Goal: Task Accomplishment & Management: Manage account settings

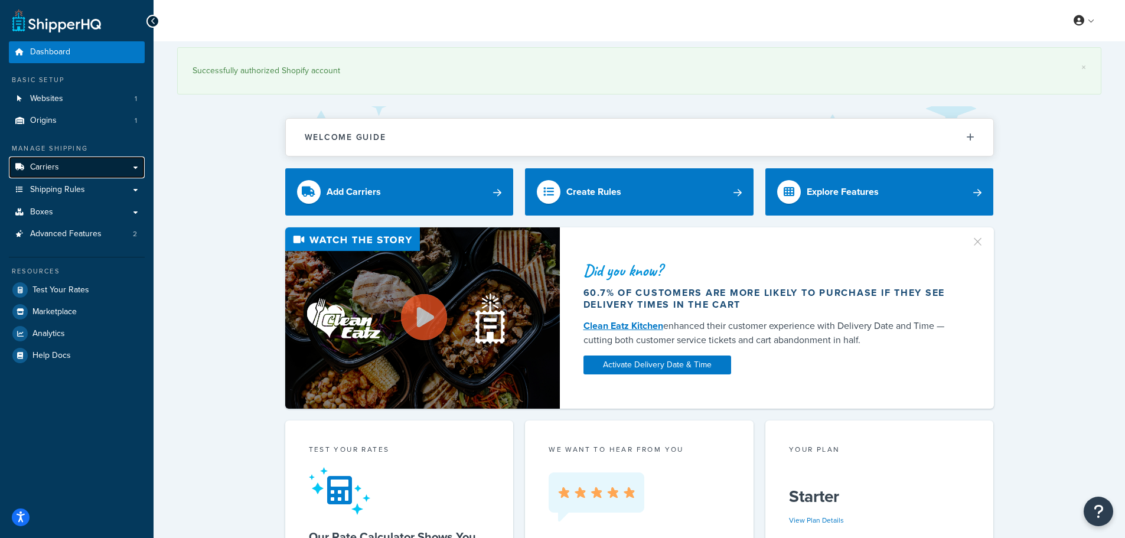
click at [66, 166] on link "Carriers" at bounding box center [77, 167] width 136 height 22
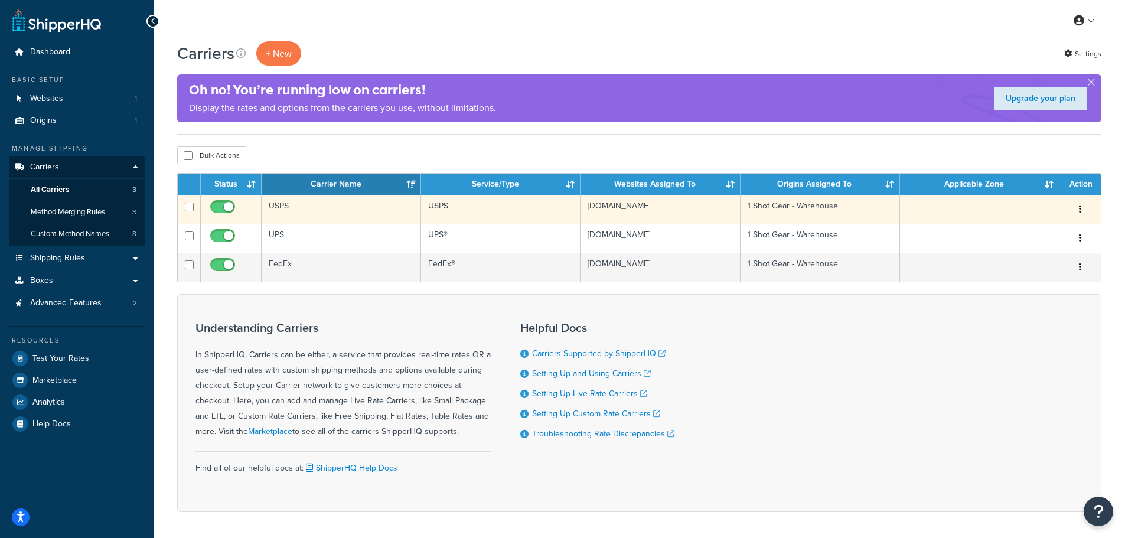
click at [280, 203] on td "USPS" at bounding box center [341, 209] width 159 height 29
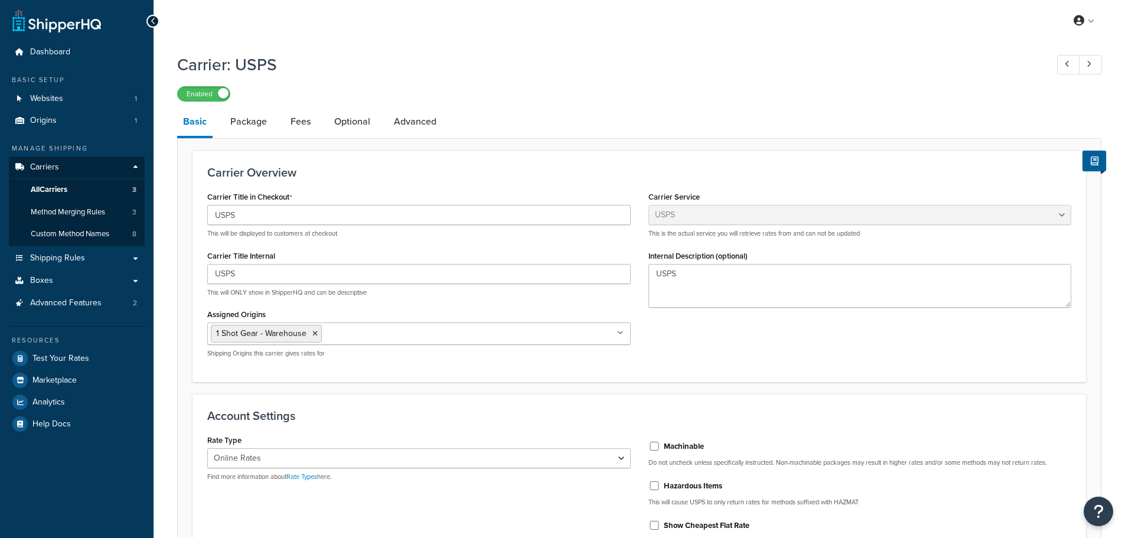
select select "usps"
select select "ONLINE"
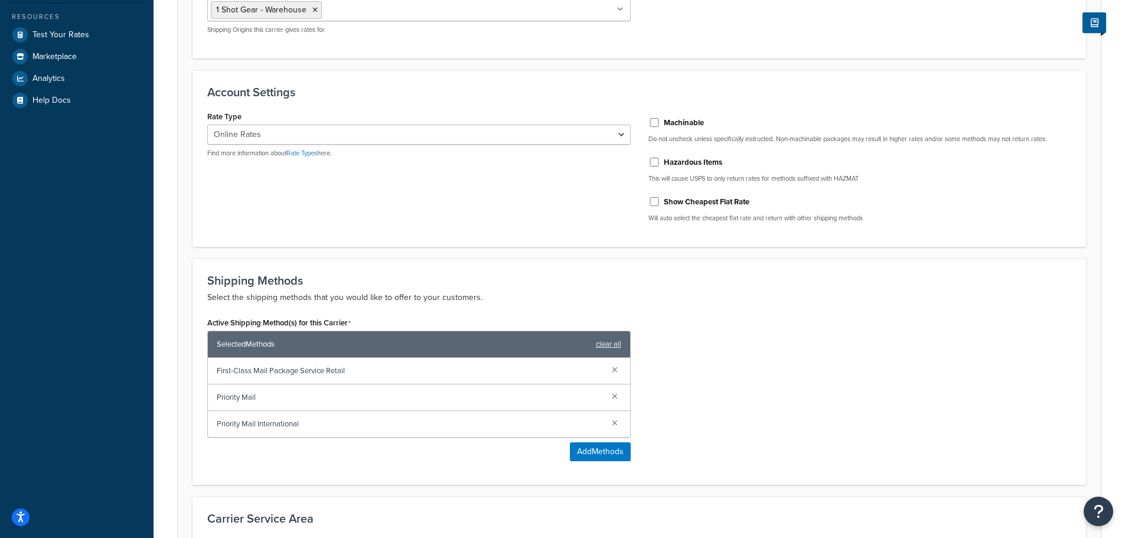
scroll to position [472, 0]
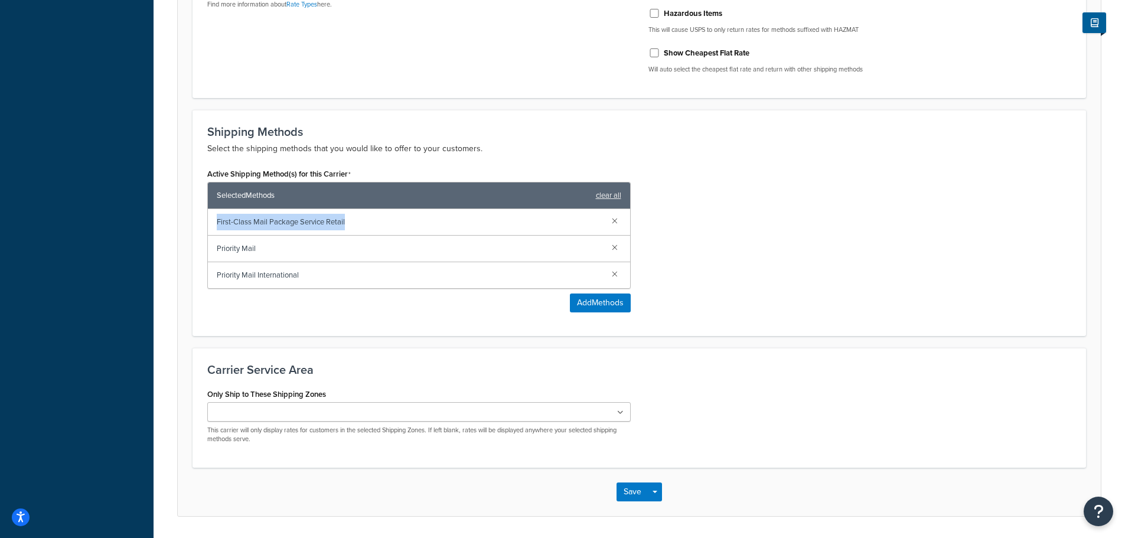
copy span "First-Class Mail Package Service Retail"
drag, startPoint x: 347, startPoint y: 222, endPoint x: 215, endPoint y: 218, distance: 131.7
click at [215, 218] on div "First-Class Mail Package Service Retail" at bounding box center [419, 222] width 422 height 27
copy span "Priority Mail"
drag, startPoint x: 263, startPoint y: 249, endPoint x: 215, endPoint y: 249, distance: 47.8
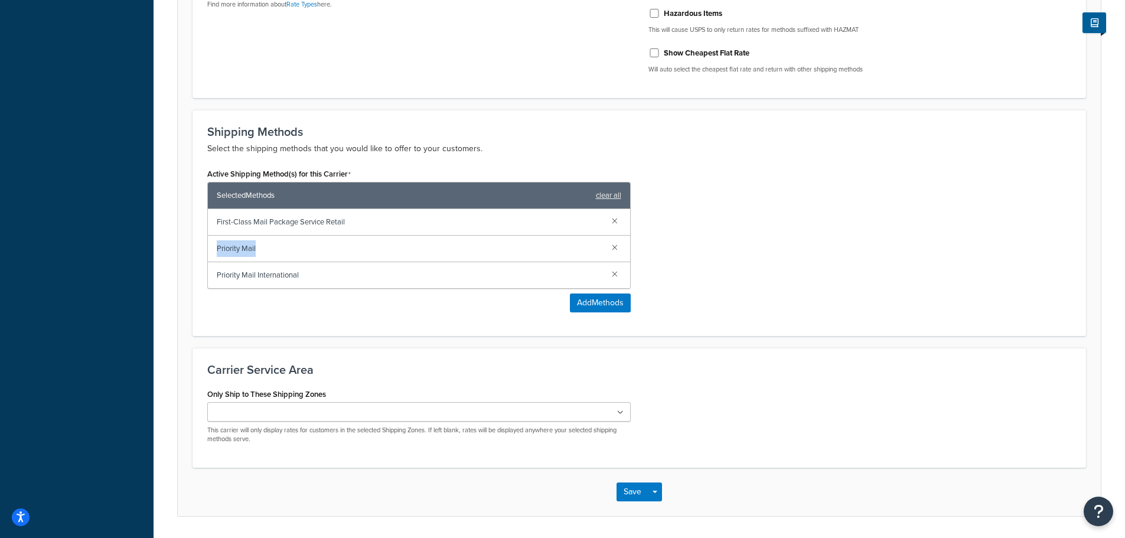
click at [215, 249] on div "Priority Mail" at bounding box center [419, 249] width 422 height 27
copy span "Priority Mail International"
drag, startPoint x: 289, startPoint y: 273, endPoint x: 216, endPoint y: 273, distance: 73.2
click at [216, 273] on div "Priority Mail International" at bounding box center [419, 275] width 422 height 26
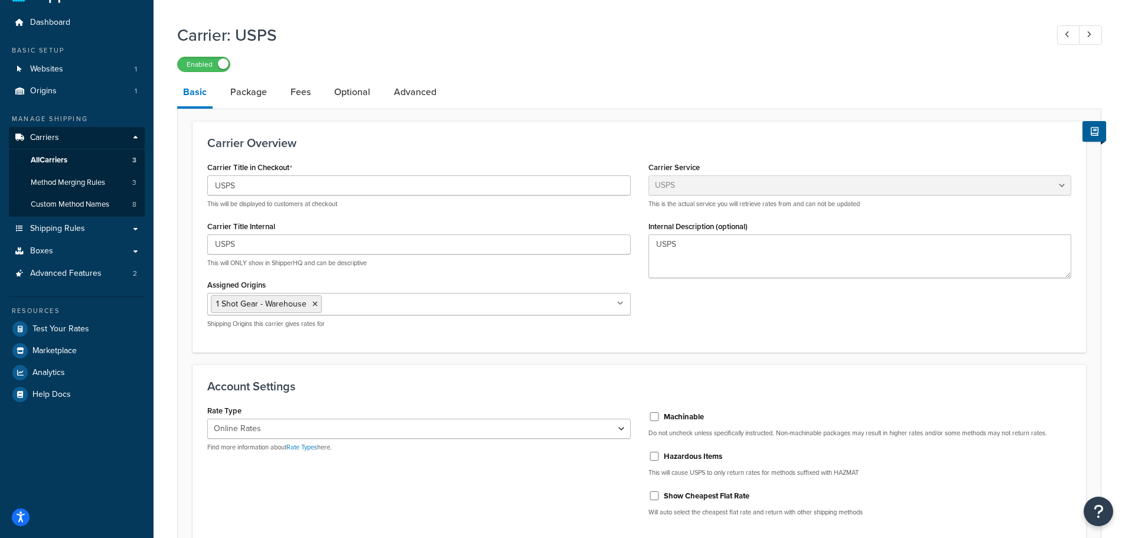
scroll to position [0, 0]
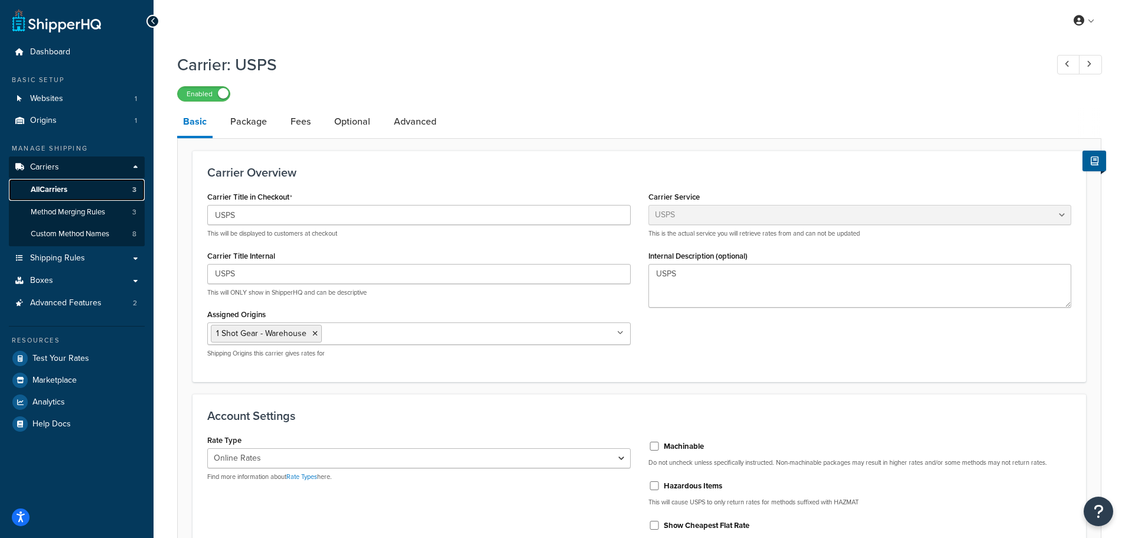
click at [53, 190] on span "All Carriers" at bounding box center [49, 190] width 37 height 10
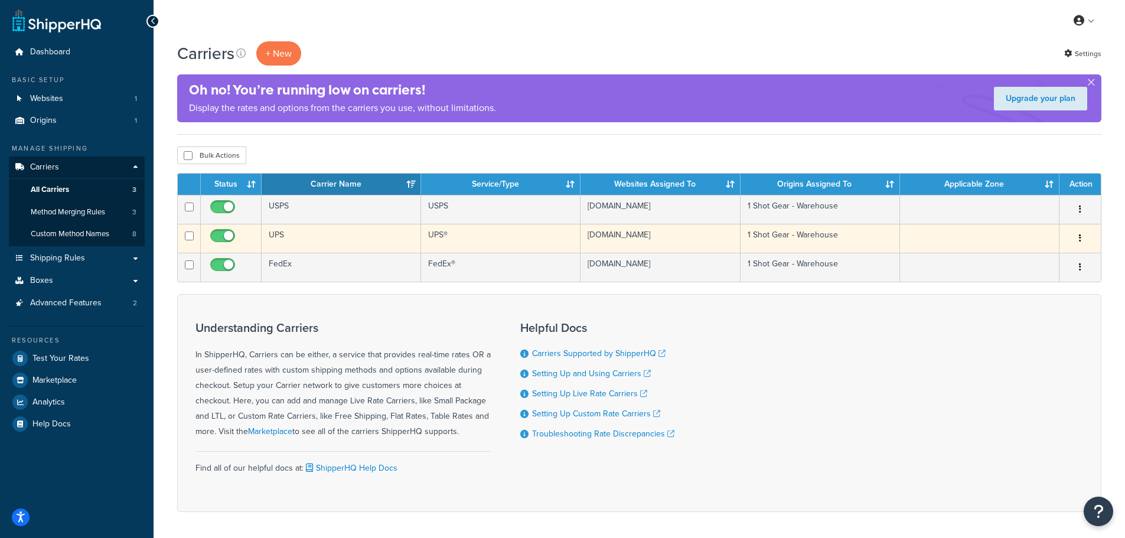
click at [277, 236] on td "UPS" at bounding box center [341, 238] width 159 height 29
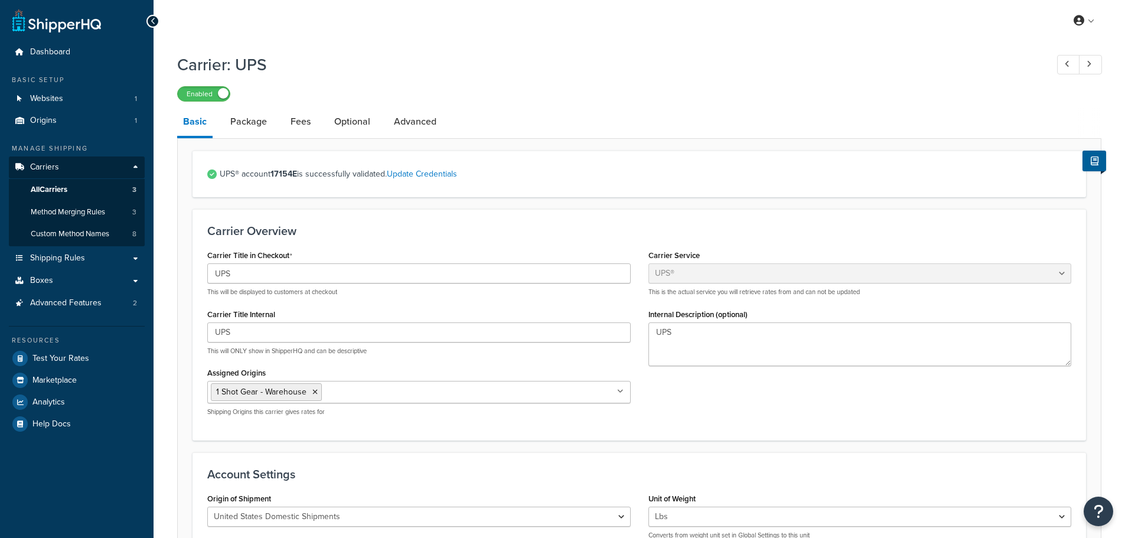
select select "ups"
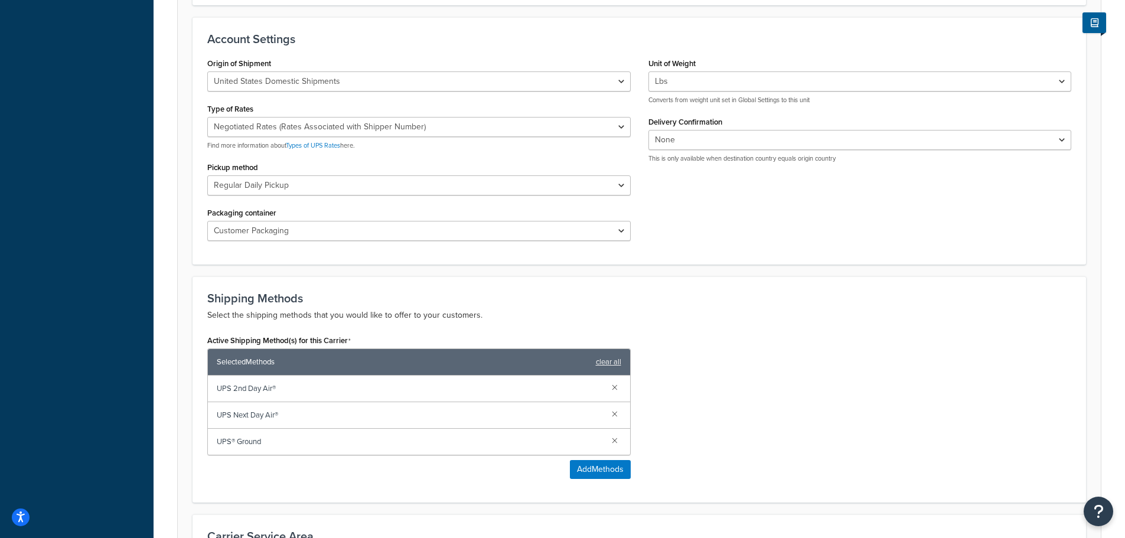
scroll to position [641, 0]
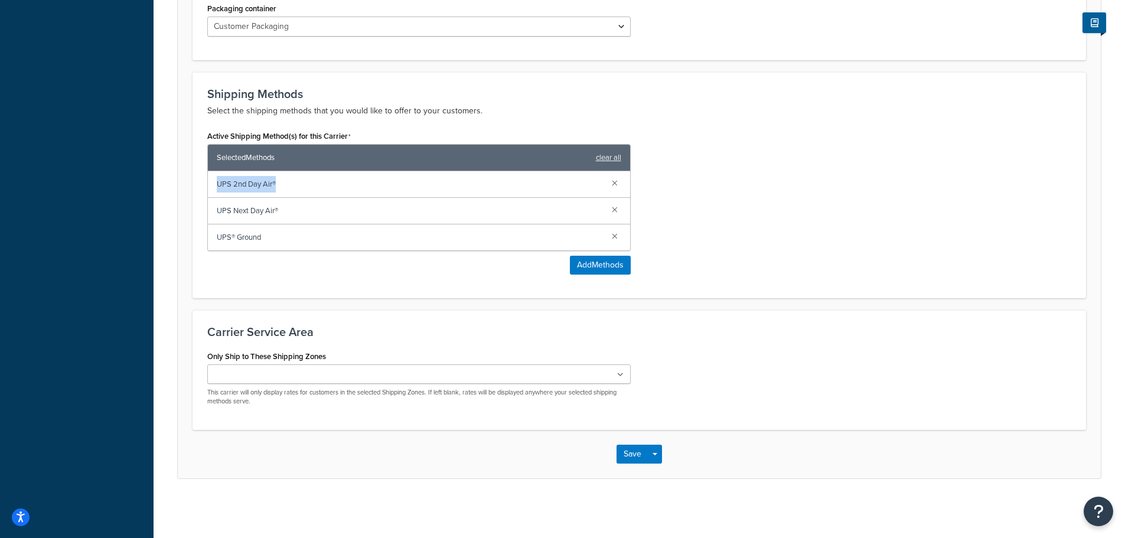
copy span "UPS 2nd Day Air®"
drag, startPoint x: 280, startPoint y: 186, endPoint x: 216, endPoint y: 184, distance: 63.8
click at [216, 184] on div "UPS 2nd Day Air®" at bounding box center [419, 184] width 422 height 27
copy span "UPS Next Day Air®"
drag, startPoint x: 269, startPoint y: 213, endPoint x: 213, endPoint y: 214, distance: 56.7
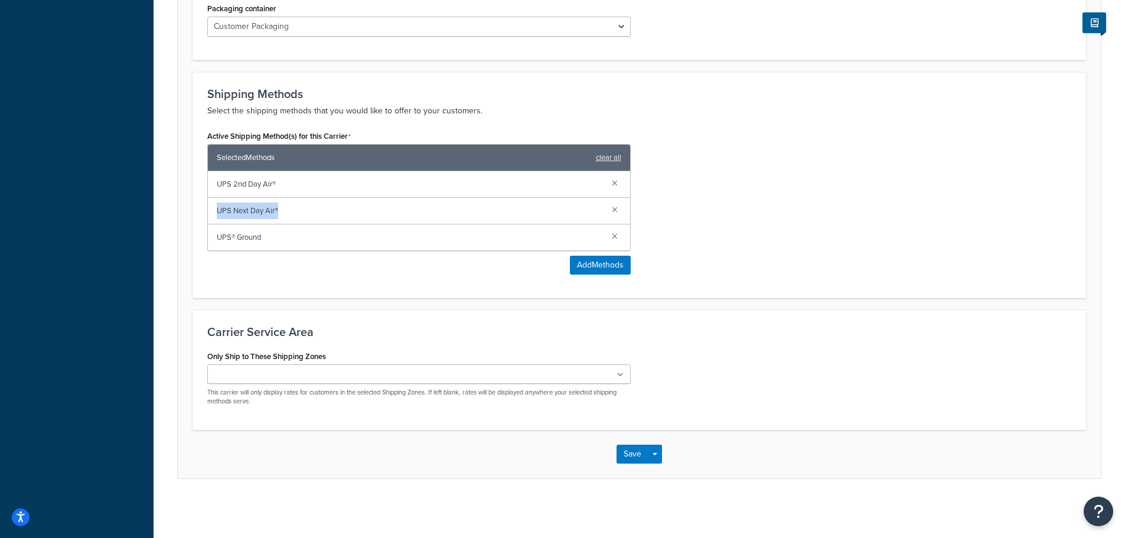
click at [213, 214] on div "UPS Next Day Air®" at bounding box center [419, 211] width 422 height 27
copy span "UPS® Ground"
drag, startPoint x: 232, startPoint y: 234, endPoint x: 217, endPoint y: 236, distance: 15.4
click at [217, 236] on span "UPS® Ground" at bounding box center [410, 237] width 386 height 17
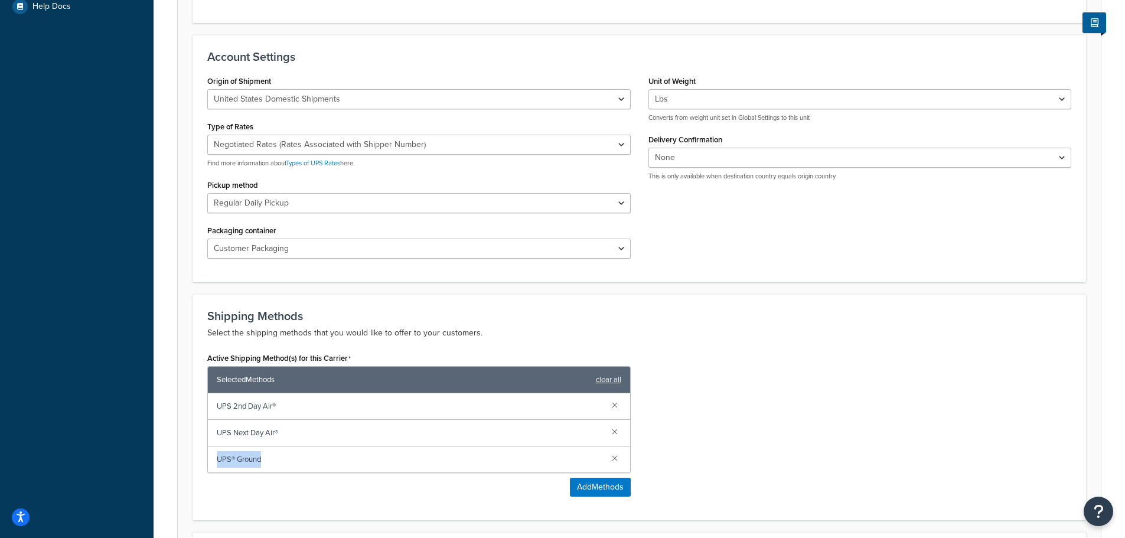
scroll to position [109, 0]
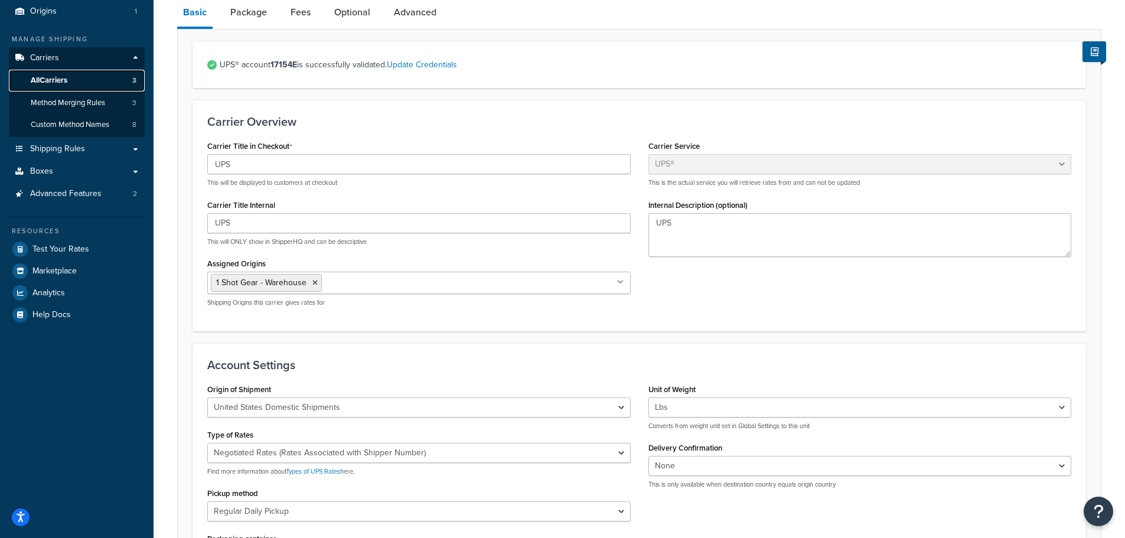
click at [50, 76] on span "All Carriers" at bounding box center [49, 81] width 37 height 10
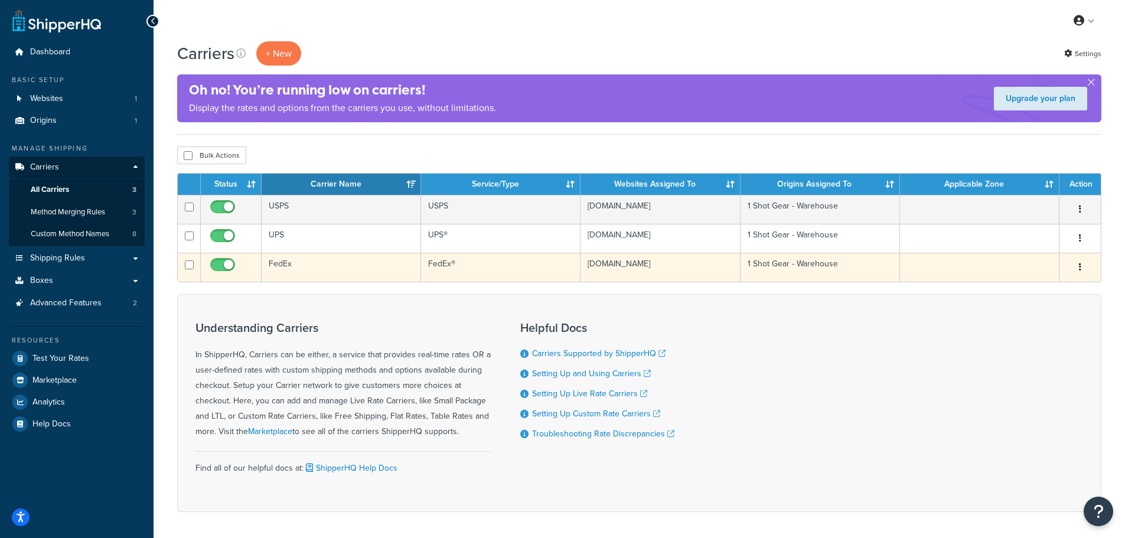
click at [284, 262] on td "FedEx" at bounding box center [341, 267] width 159 height 29
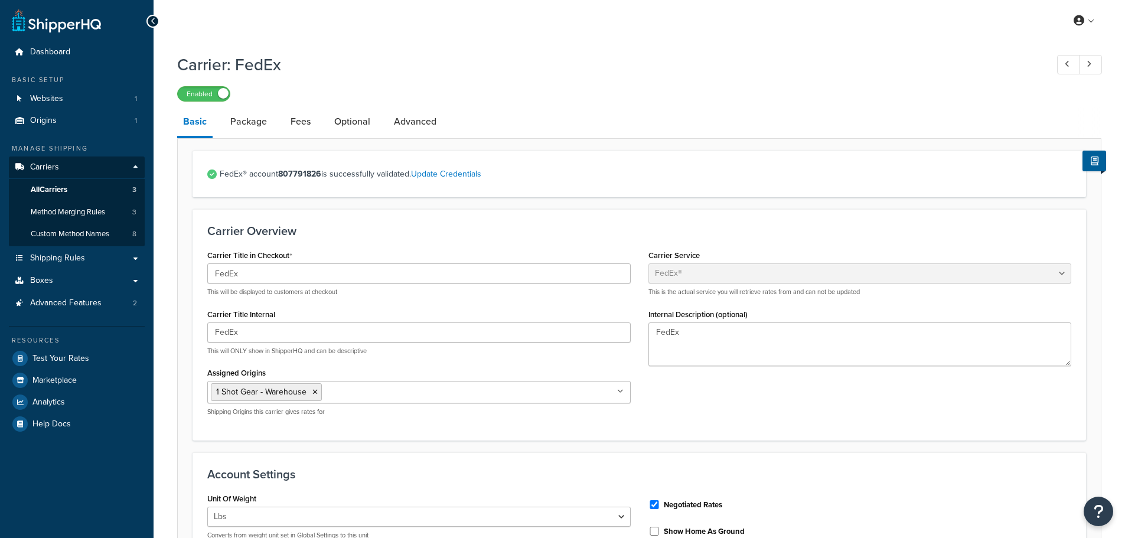
select select "fedEx"
select select "REGULAR_PICKUP"
select select "YOUR_PACKAGING"
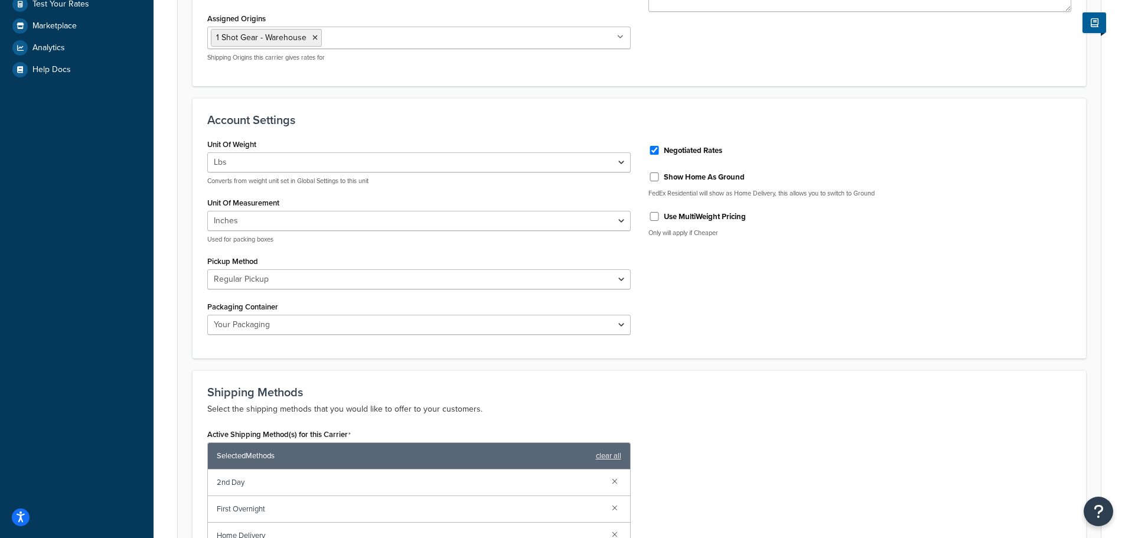
scroll to position [707, 0]
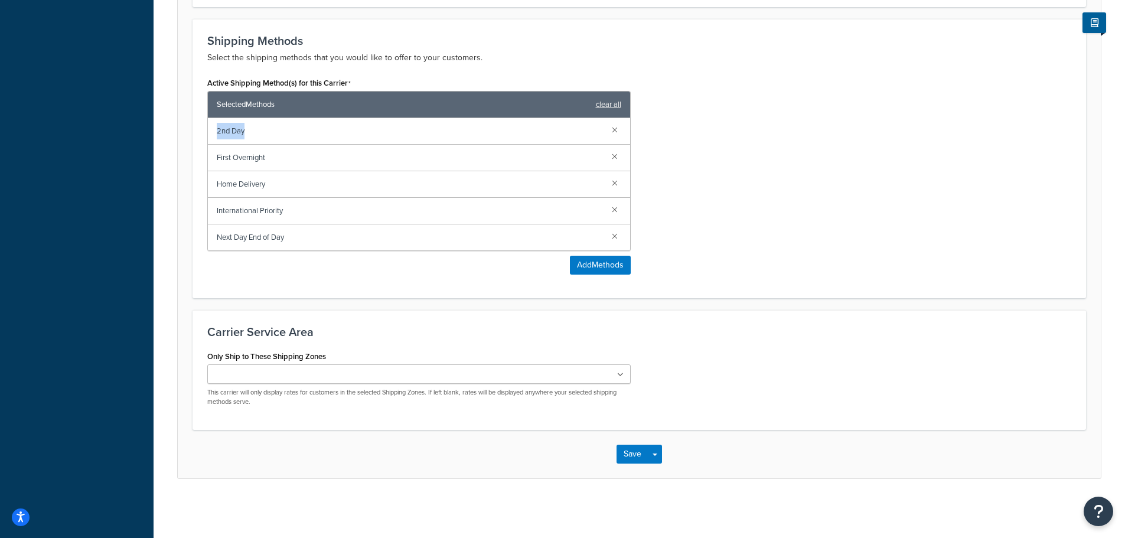
copy span "2nd Day"
drag, startPoint x: 247, startPoint y: 132, endPoint x: 218, endPoint y: 135, distance: 29.7
click at [218, 135] on span "2nd Day" at bounding box center [410, 131] width 386 height 17
drag, startPoint x: 276, startPoint y: 156, endPoint x: 217, endPoint y: 153, distance: 59.1
click at [217, 153] on span "First Overnight" at bounding box center [410, 157] width 386 height 17
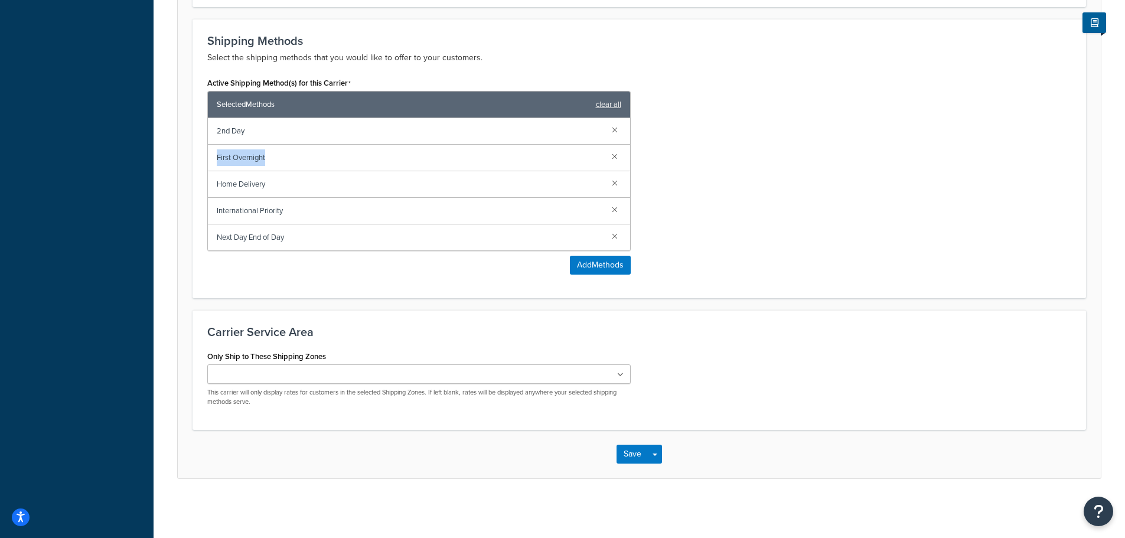
copy span "First Overnight"
drag, startPoint x: 274, startPoint y: 187, endPoint x: 218, endPoint y: 182, distance: 55.6
click at [218, 182] on span "Home Delivery" at bounding box center [410, 184] width 386 height 17
copy span "Home Delivery"
drag, startPoint x: 308, startPoint y: 214, endPoint x: 214, endPoint y: 207, distance: 94.8
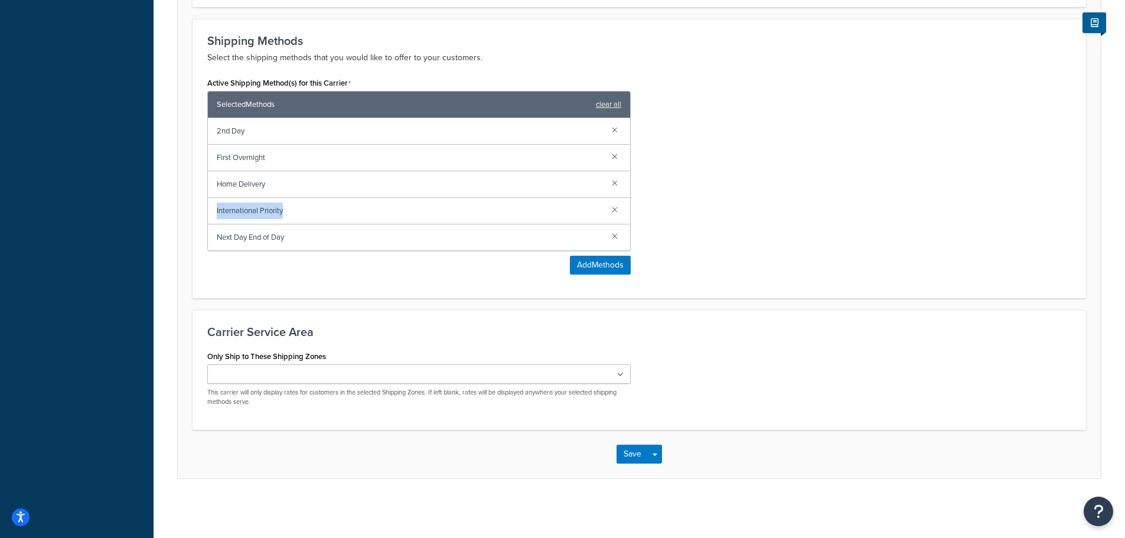
click at [214, 207] on div "International Priority" at bounding box center [419, 211] width 422 height 27
copy span "International Priority"
drag, startPoint x: 291, startPoint y: 233, endPoint x: 219, endPoint y: 230, distance: 72.1
click at [219, 230] on span "Next Day End of Day" at bounding box center [410, 237] width 386 height 17
copy span "Next Day End of Day"
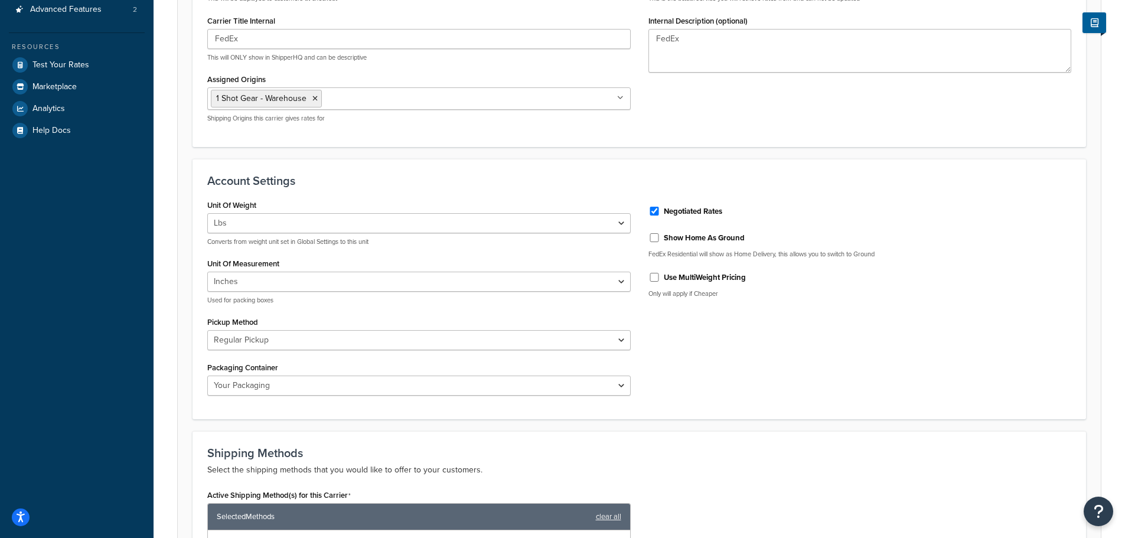
scroll to position [0, 0]
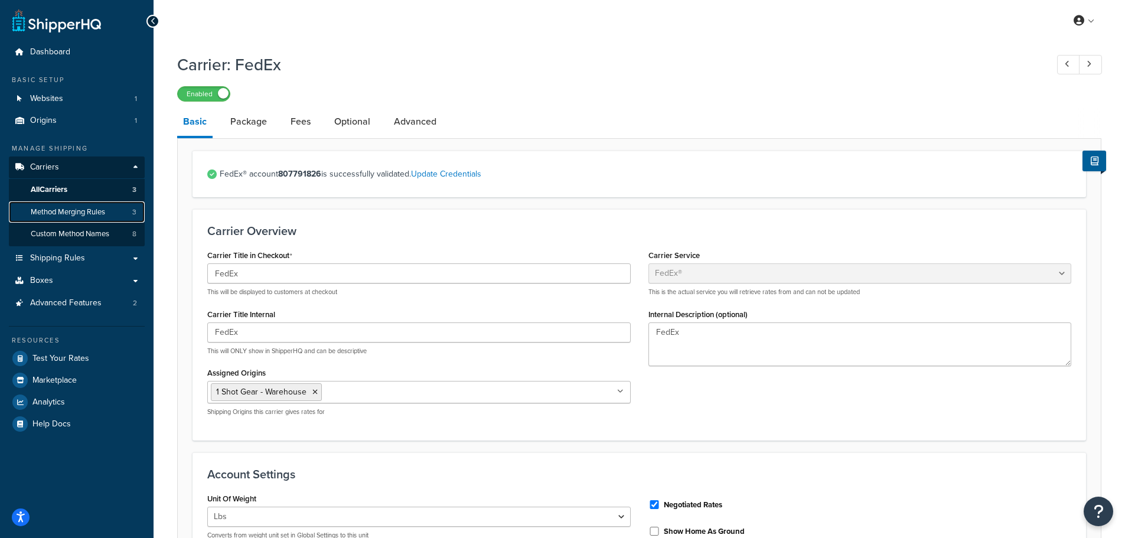
click at [57, 213] on span "Method Merging Rules" at bounding box center [68, 212] width 74 height 10
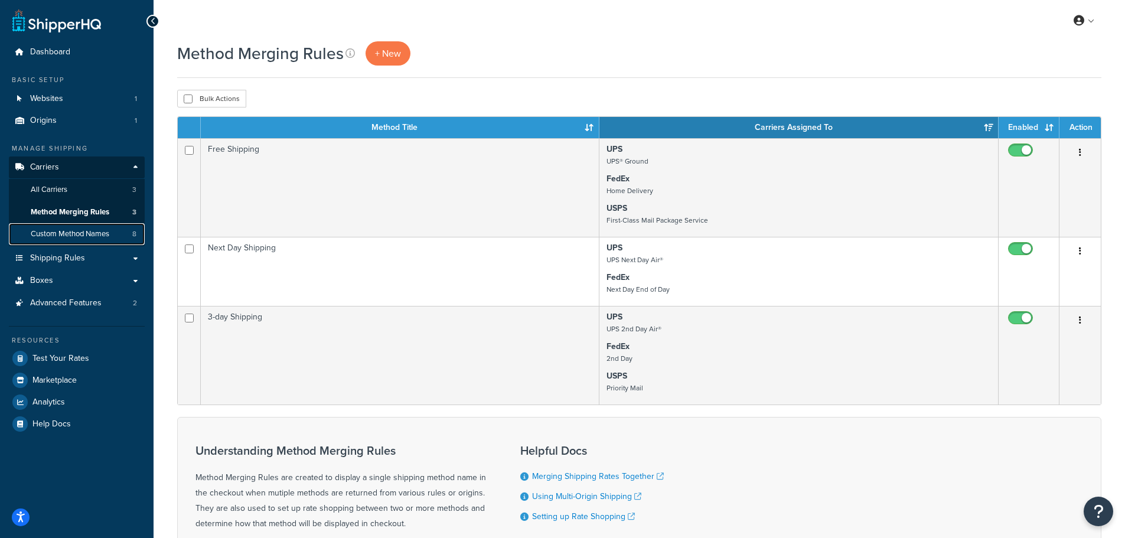
click at [79, 236] on span "Custom Method Names" at bounding box center [70, 234] width 79 height 10
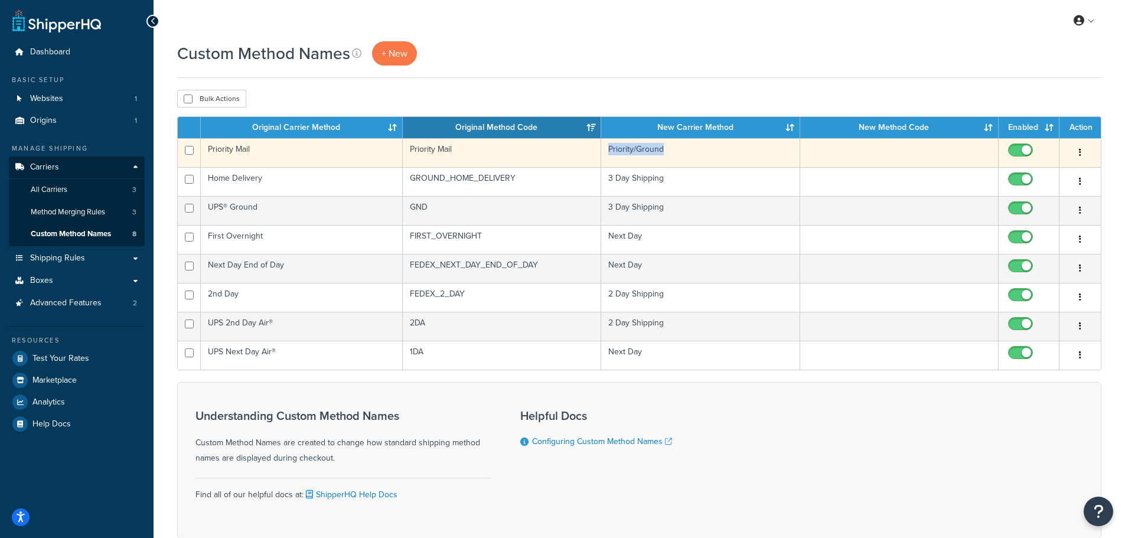
copy td "Priority/Ground"
drag, startPoint x: 667, startPoint y: 150, endPoint x: 635, endPoint y: 151, distance: 31.9
click at [635, 151] on td "Priority/Ground" at bounding box center [700, 152] width 198 height 29
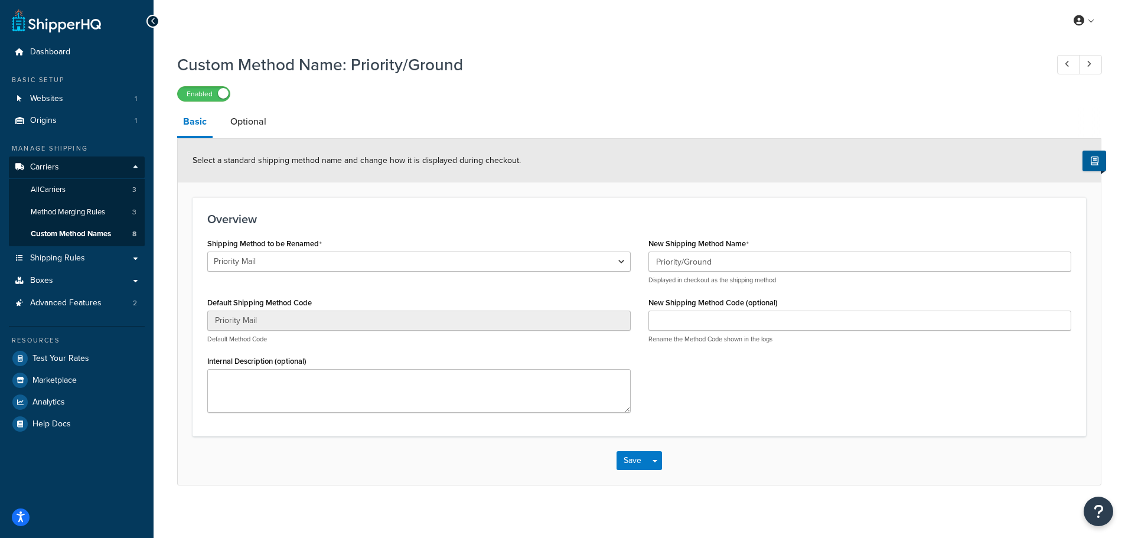
click at [152, 24] on icon at bounding box center [153, 21] width 5 height 8
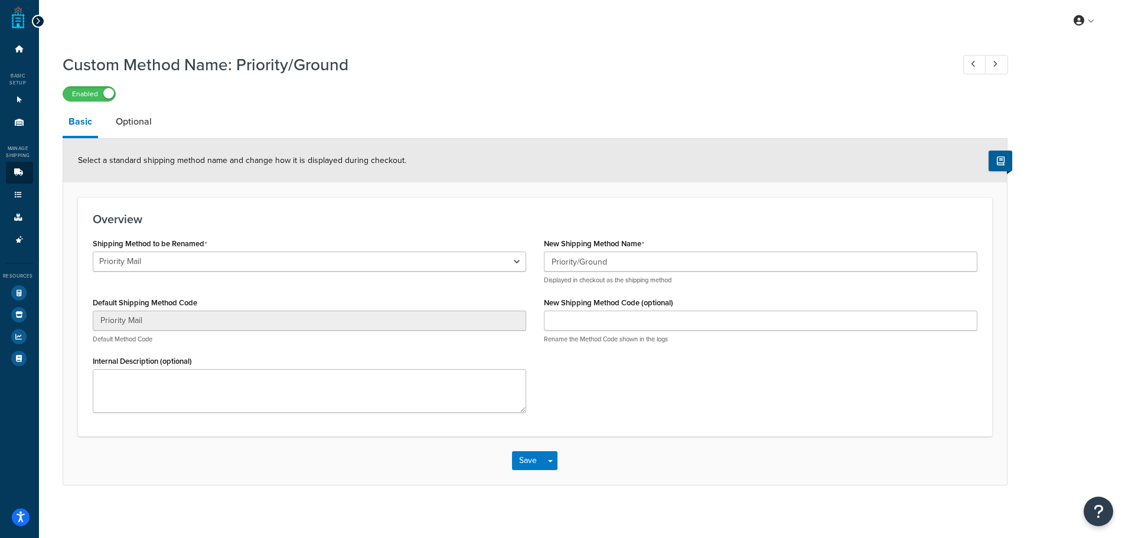
click at [38, 23] on icon at bounding box center [37, 21] width 5 height 8
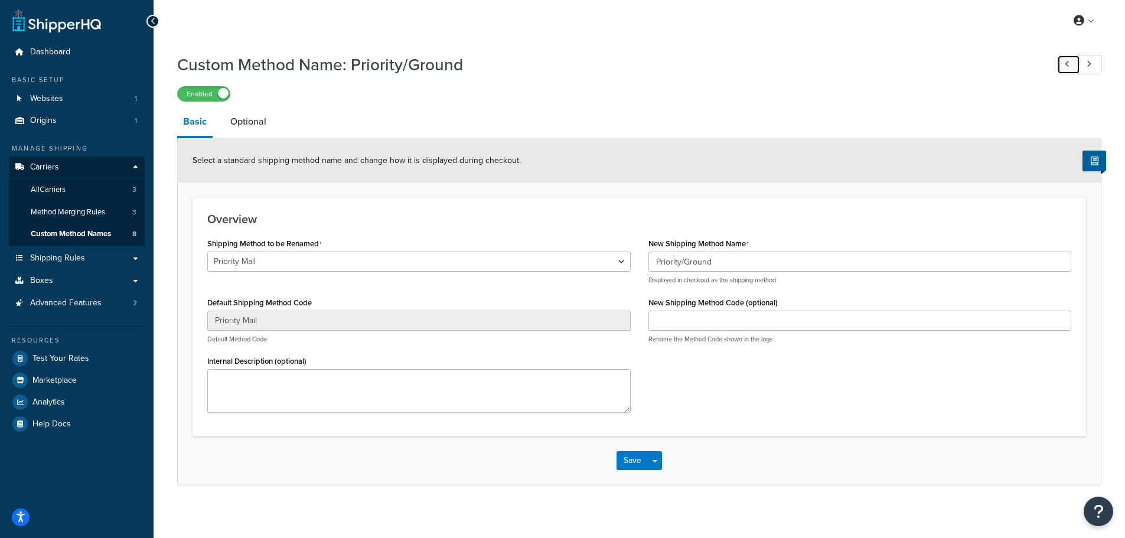
click at [1062, 62] on link at bounding box center [1068, 64] width 23 height 19
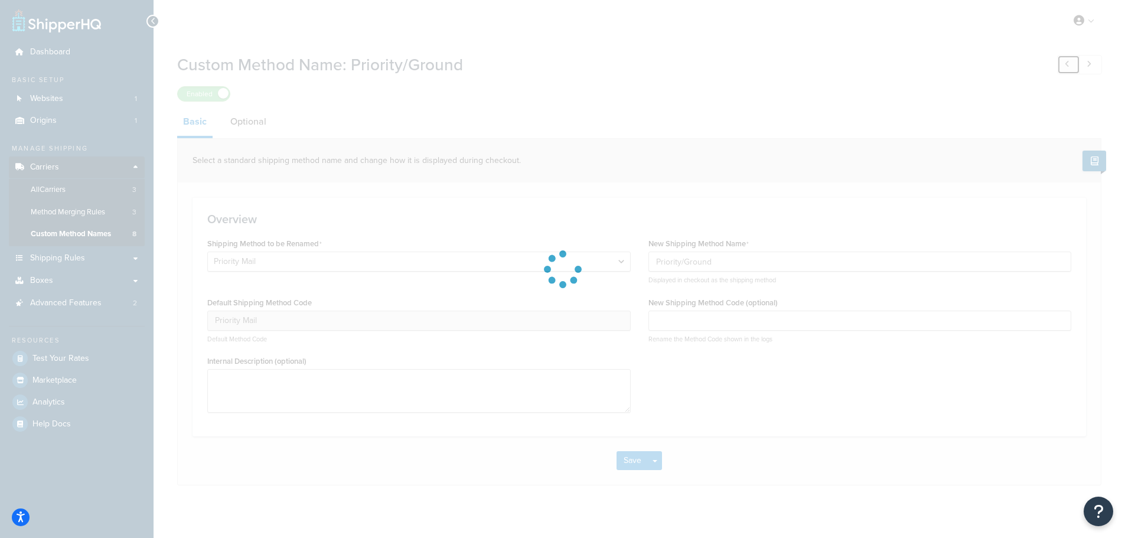
select select "357400"
type input "GND"
type input "3 Day Shipping"
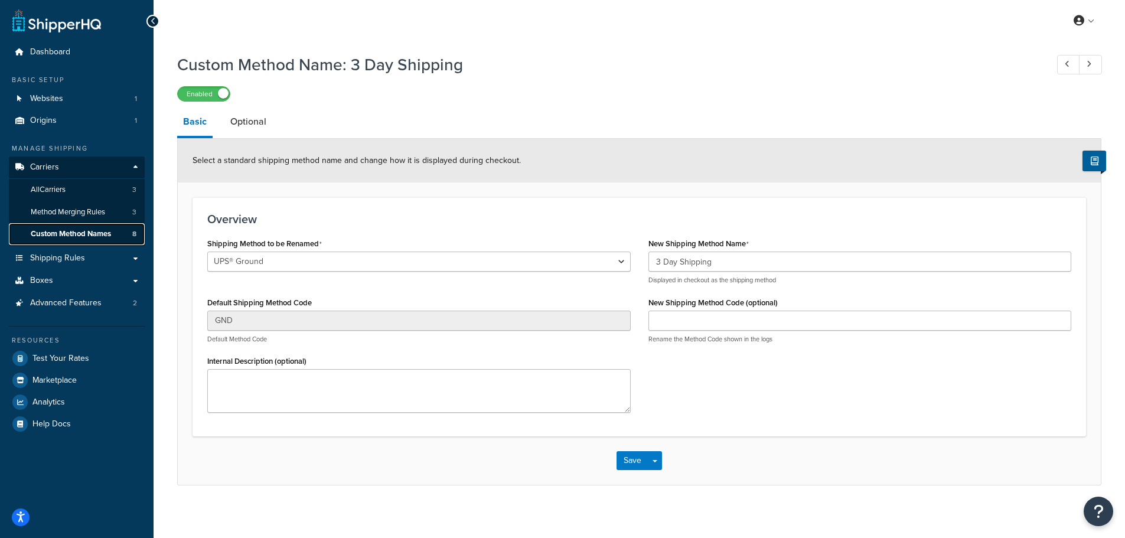
click at [90, 229] on span "Custom Method Names" at bounding box center [71, 234] width 80 height 10
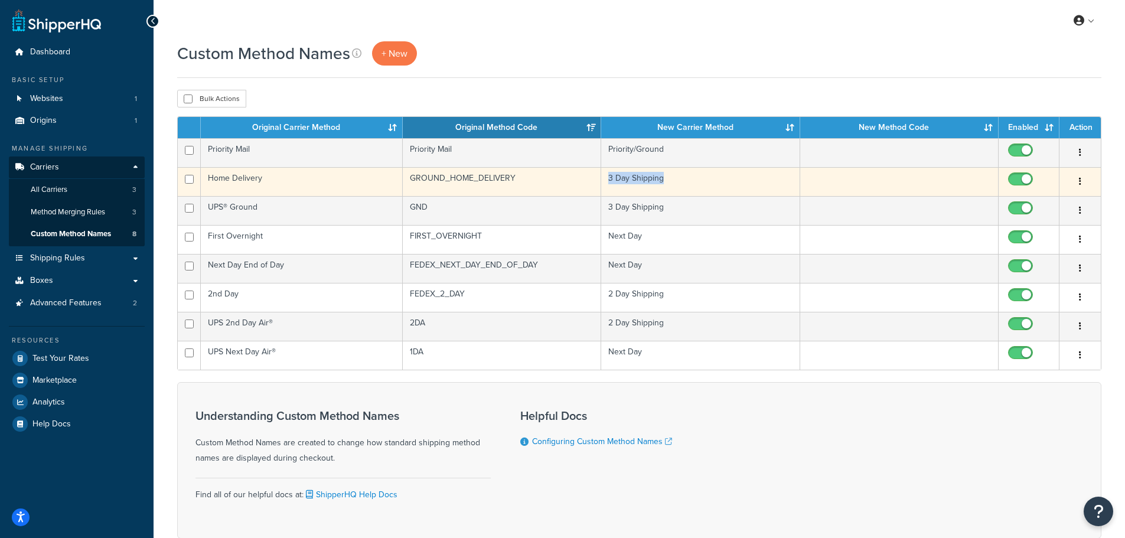
copy td "3 Day Shipping"
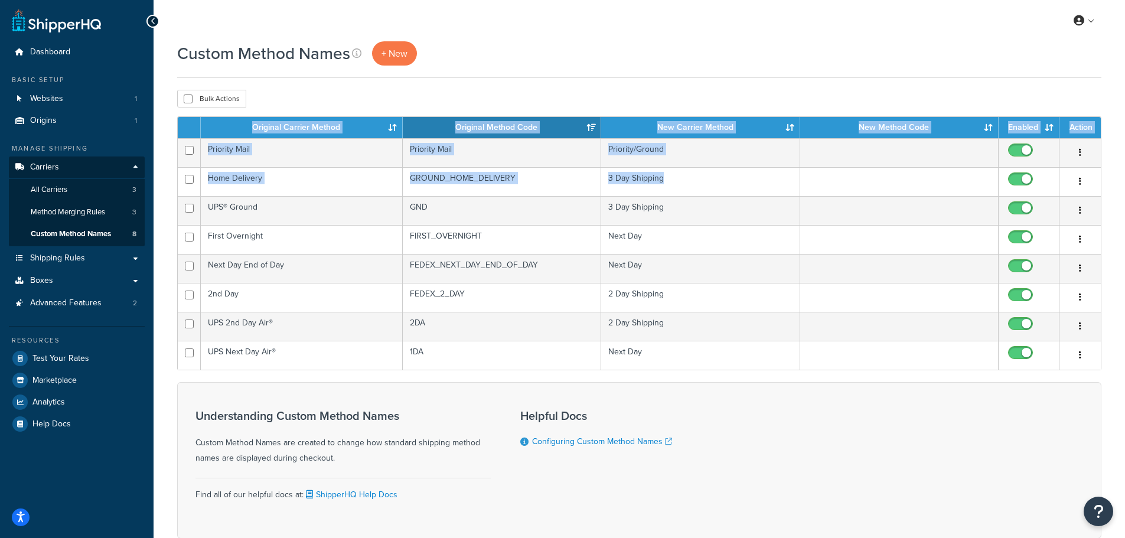
drag, startPoint x: 654, startPoint y: 181, endPoint x: 667, endPoint y: 76, distance: 105.9
click at [656, 80] on div "Custom Method Names + New Bulk Actions Duplicate [GEOGRAPHIC_DATA] Contact Us S…" at bounding box center [638, 310] width 971 height 538
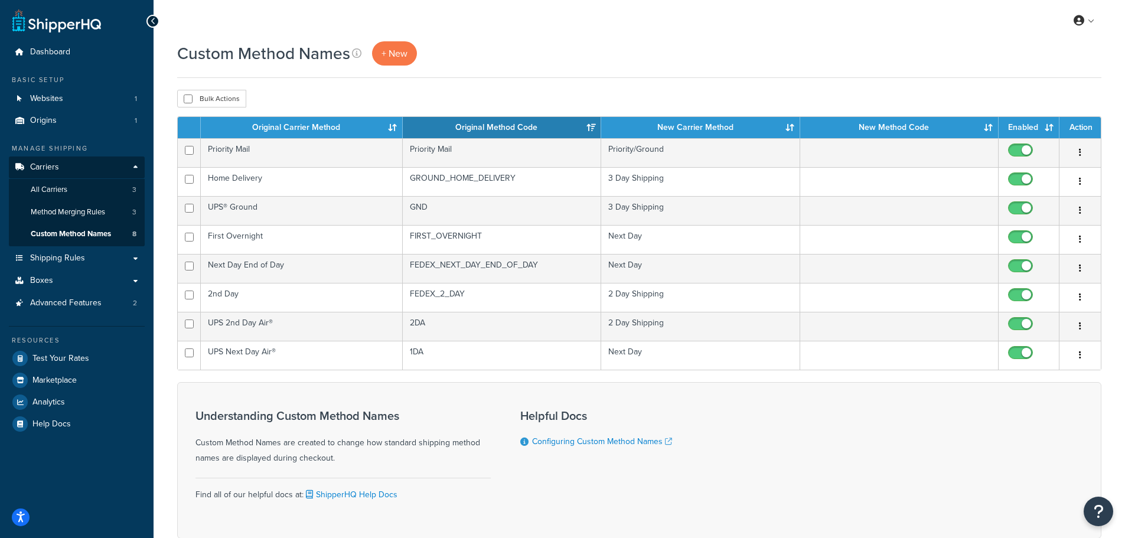
click at [731, 47] on div "Custom Method Names + New" at bounding box center [639, 53] width 924 height 24
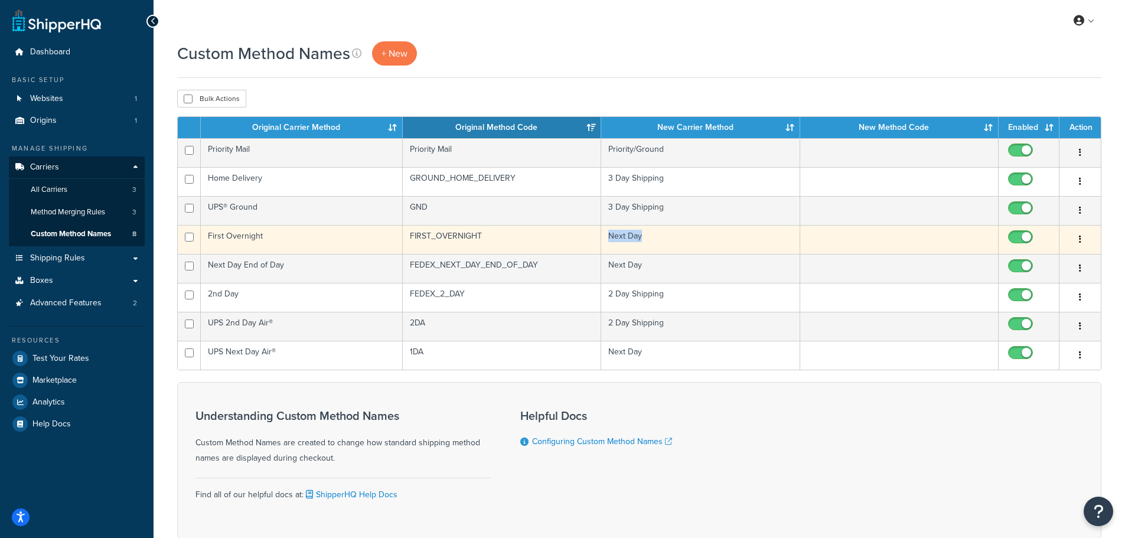
copy td "Next Day"
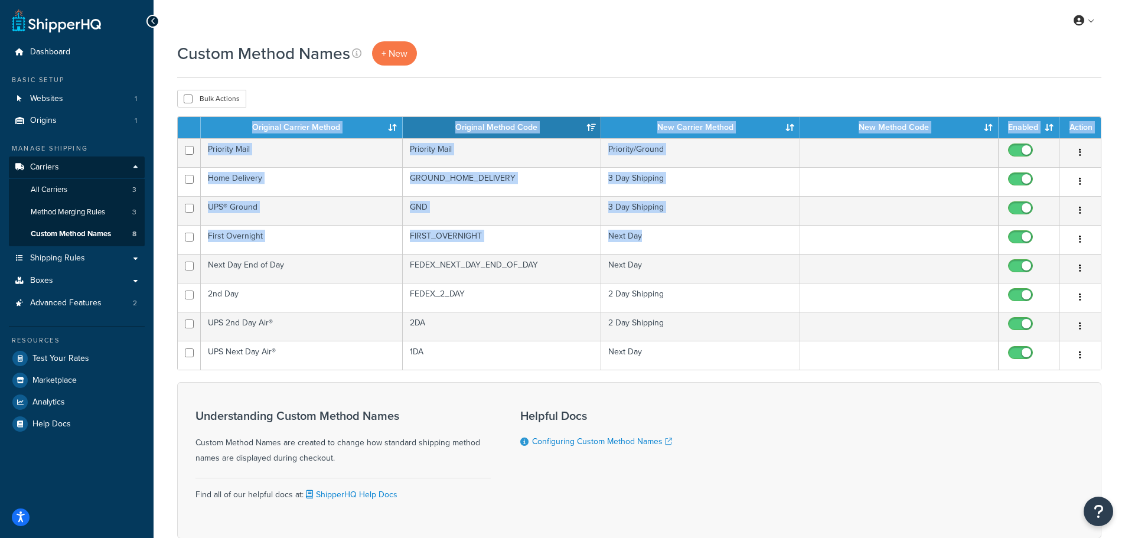
drag, startPoint x: 642, startPoint y: 237, endPoint x: 675, endPoint y: 96, distance: 144.8
click at [675, 96] on div "Custom Method Names + New Bulk Actions Duplicate [GEOGRAPHIC_DATA] Contact Us S…" at bounding box center [638, 310] width 971 height 538
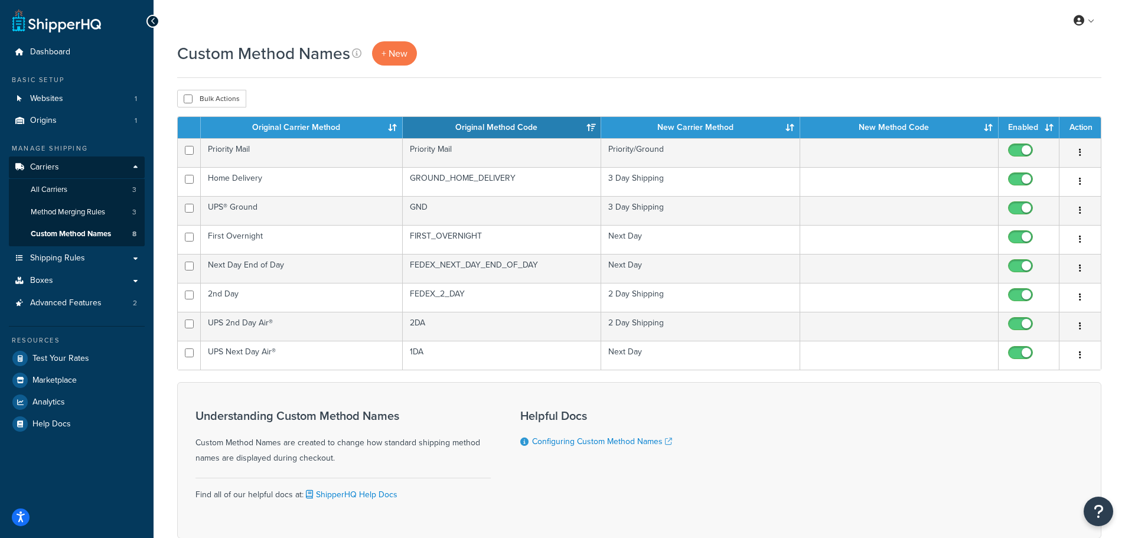
click at [747, 55] on div "Custom Method Names + New" at bounding box center [639, 53] width 924 height 24
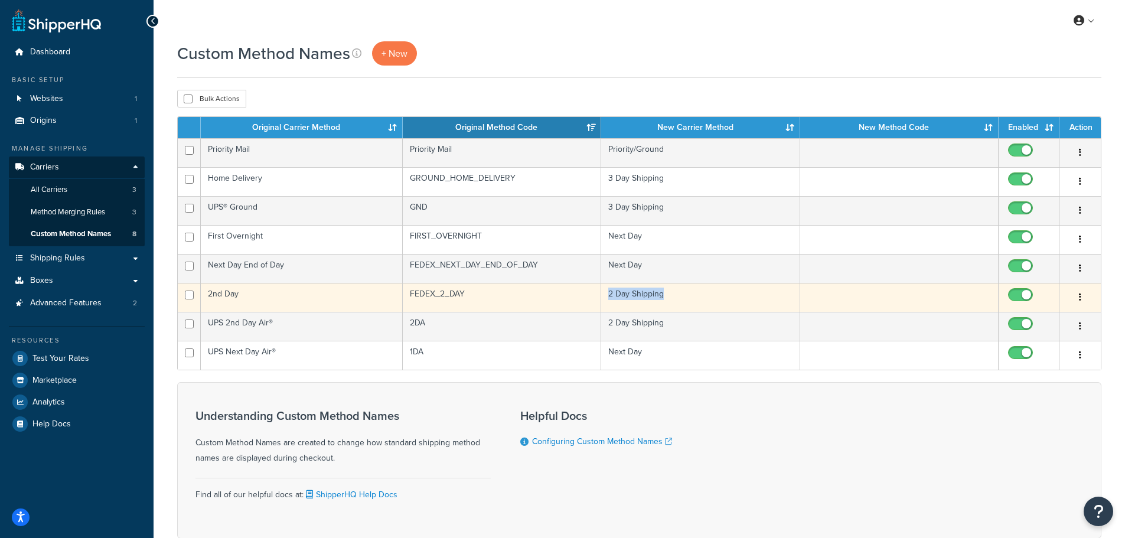
copy td "2 Day Shipping"
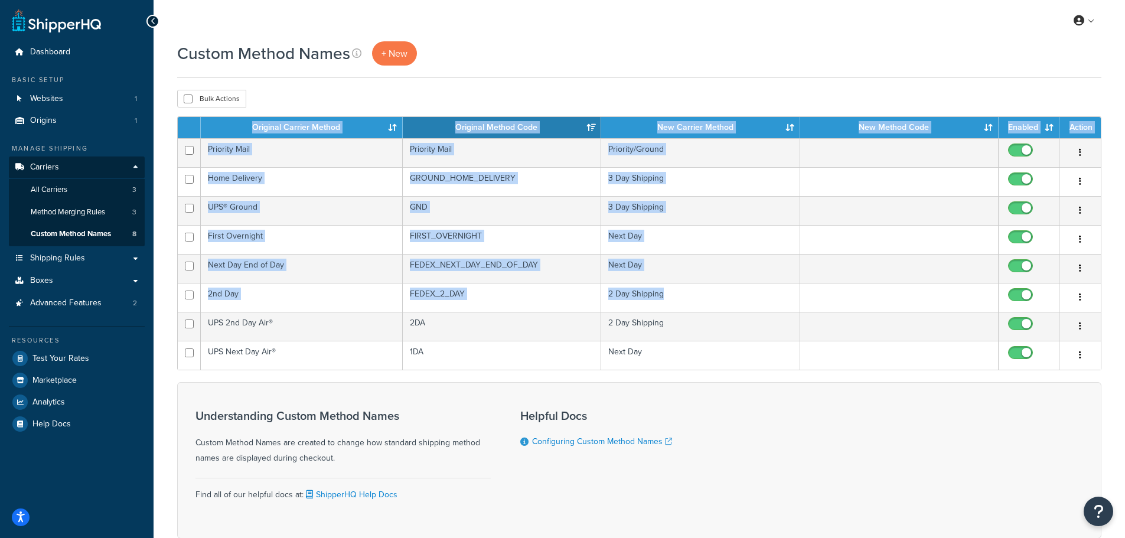
drag, startPoint x: 667, startPoint y: 291, endPoint x: 697, endPoint y: 78, distance: 215.2
click at [697, 78] on div "Custom Method Names + New Bulk Actions Duplicate [GEOGRAPHIC_DATA] Contact Us S…" at bounding box center [638, 310] width 971 height 538
